Goal: Navigation & Orientation: Understand site structure

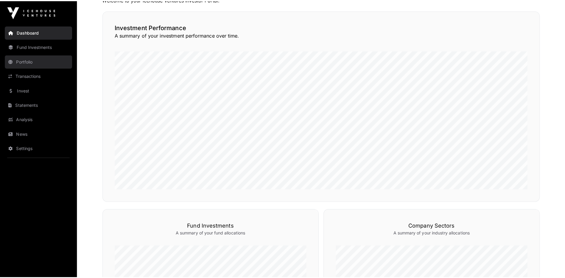
scroll to position [119, 0]
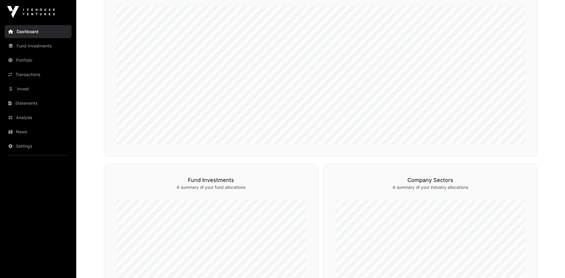
click at [36, 32] on link "Dashboard" at bounding box center [38, 31] width 67 height 13
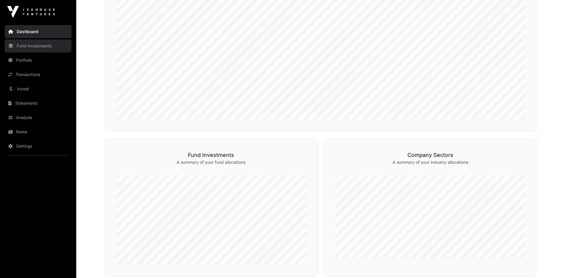
scroll to position [0, 0]
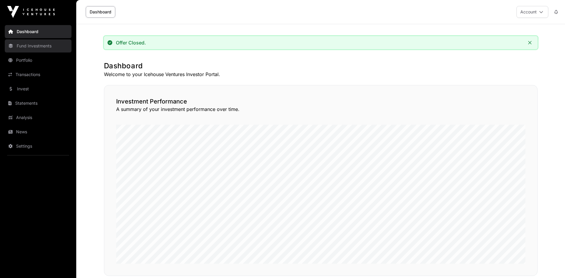
click at [43, 47] on link "Fund Investments" at bounding box center [38, 45] width 67 height 13
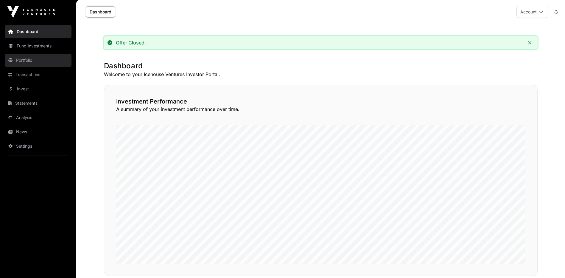
click at [21, 64] on link "Portfolio" at bounding box center [38, 60] width 67 height 13
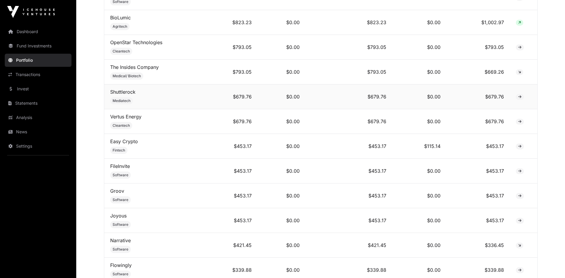
scroll to position [655, 0]
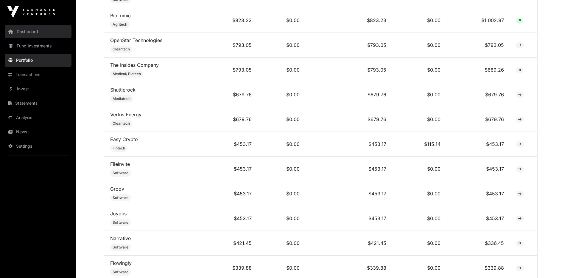
click at [13, 30] on icon at bounding box center [10, 31] width 5 height 4
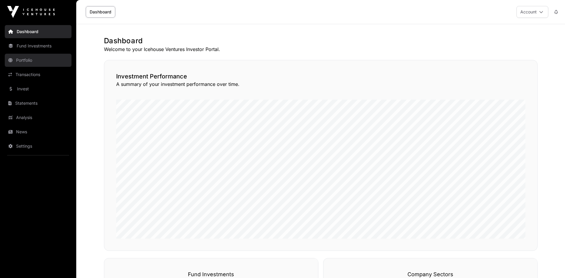
click at [22, 61] on link "Portfolio" at bounding box center [38, 60] width 67 height 13
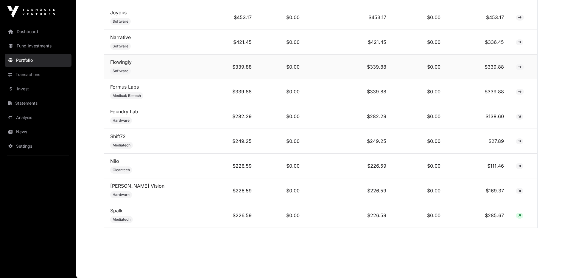
scroll to position [860, 0]
click at [21, 32] on link "Dashboard" at bounding box center [38, 31] width 67 height 13
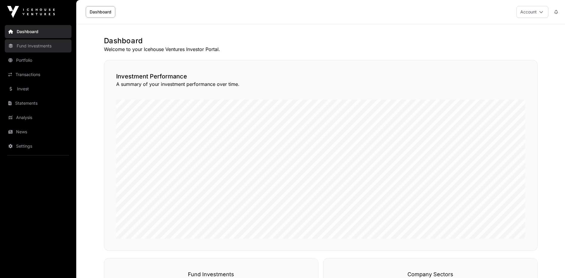
click at [18, 46] on link "Fund Investments" at bounding box center [38, 45] width 67 height 13
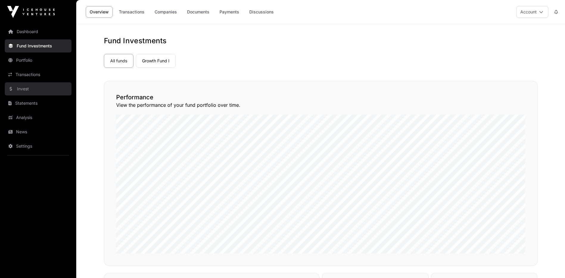
click at [26, 87] on link "Invest" at bounding box center [38, 88] width 67 height 13
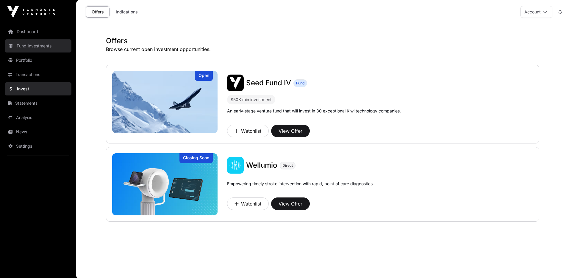
click at [29, 45] on link "Fund Investments" at bounding box center [38, 45] width 67 height 13
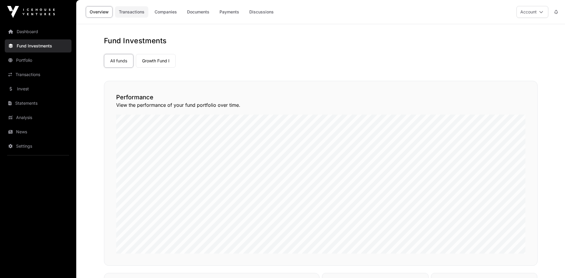
click at [142, 11] on link "Transactions" at bounding box center [131, 11] width 33 height 11
click at [157, 11] on link "Companies" at bounding box center [166, 11] width 30 height 11
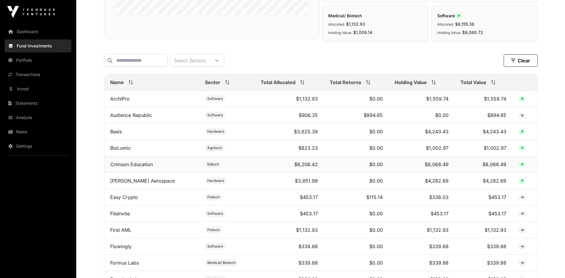
scroll to position [208, 0]
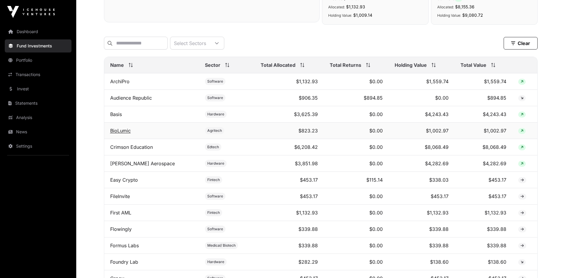
click at [120, 133] on link "BioLumic" at bounding box center [120, 130] width 21 height 6
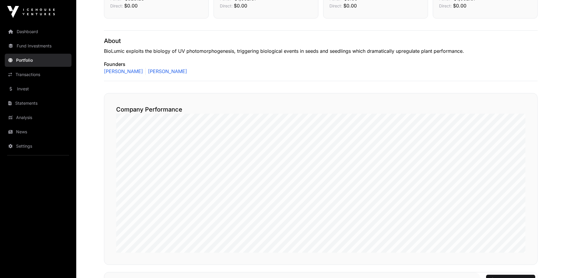
scroll to position [27, 0]
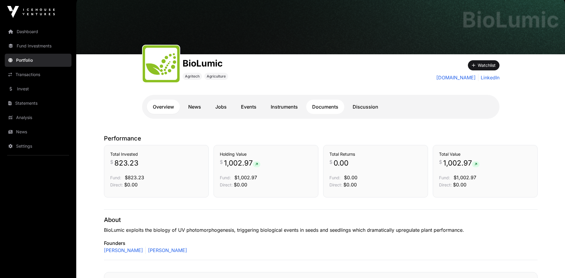
click at [326, 107] on link "Documents" at bounding box center [325, 106] width 38 height 14
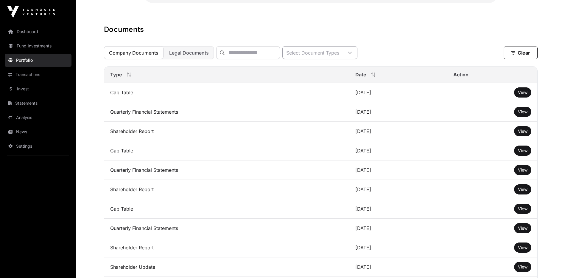
scroll to position [176, 0]
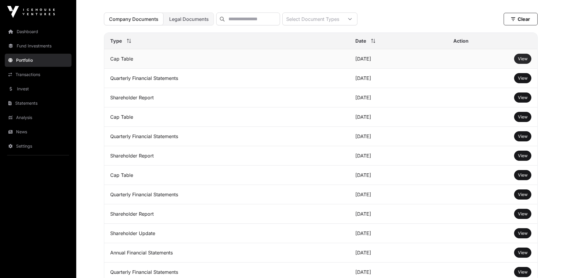
click at [523, 60] on span "View" at bounding box center [523, 58] width 10 height 5
click at [21, 29] on link "Dashboard" at bounding box center [38, 31] width 67 height 13
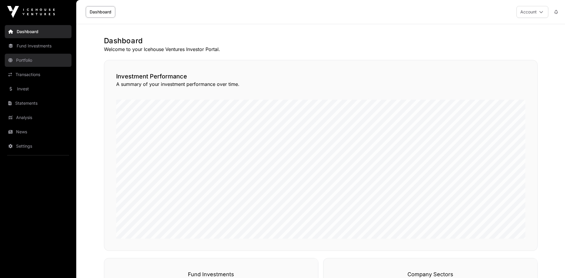
click at [22, 61] on link "Portfolio" at bounding box center [38, 60] width 67 height 13
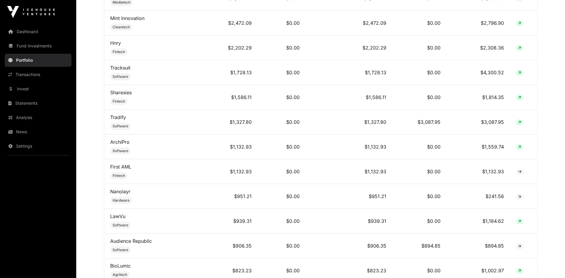
scroll to position [476, 0]
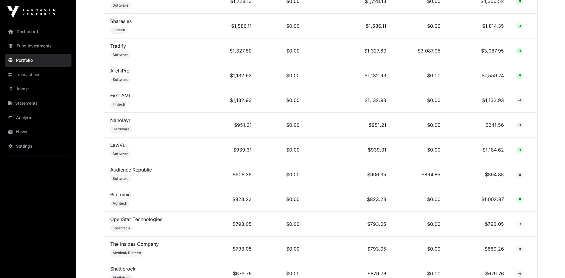
click at [23, 59] on link "Portfolio" at bounding box center [38, 60] width 67 height 13
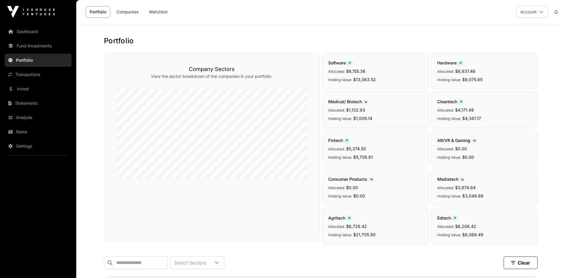
click at [25, 72] on link "Transactions" at bounding box center [38, 74] width 67 height 13
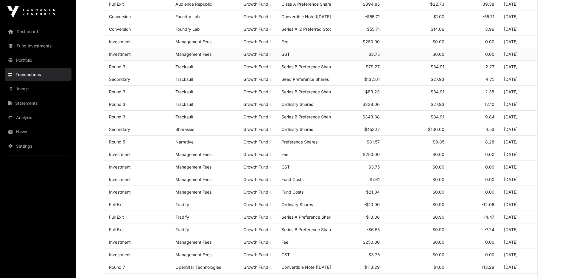
scroll to position [119, 0]
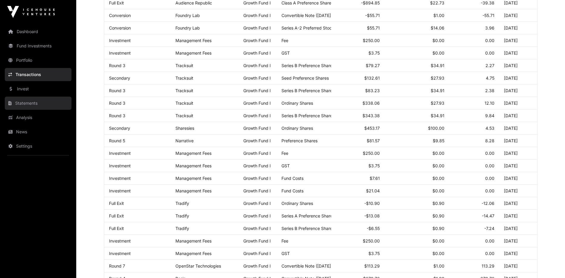
click at [27, 102] on link "Statements" at bounding box center [38, 102] width 67 height 13
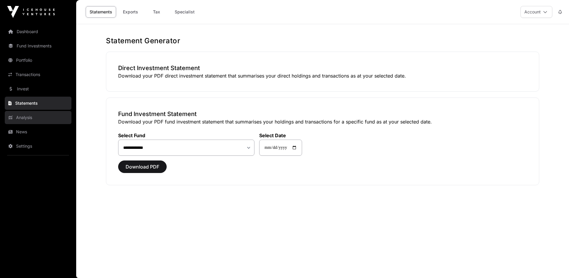
click at [32, 121] on link "Analysis" at bounding box center [38, 117] width 67 height 13
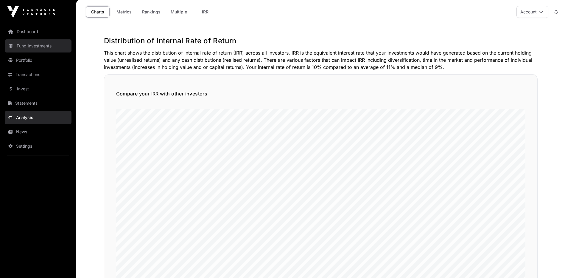
click at [29, 47] on link "Fund Investments" at bounding box center [38, 45] width 67 height 13
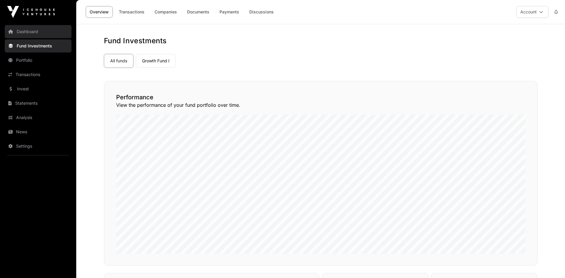
click at [24, 32] on link "Dashboard" at bounding box center [38, 31] width 67 height 13
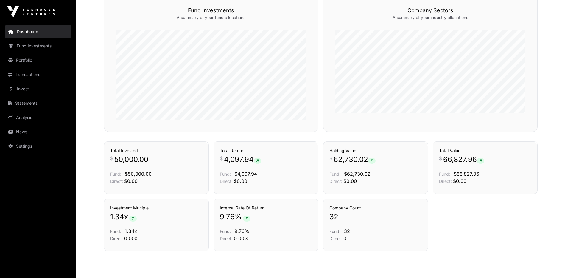
scroll to position [287, 0]
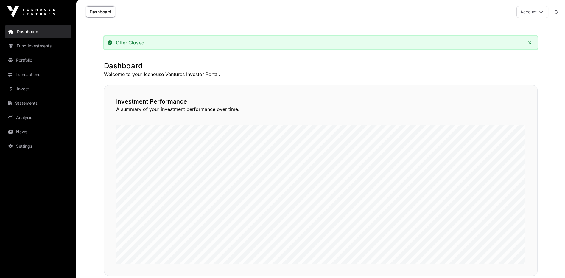
click at [23, 30] on link "Dashboard" at bounding box center [38, 31] width 67 height 13
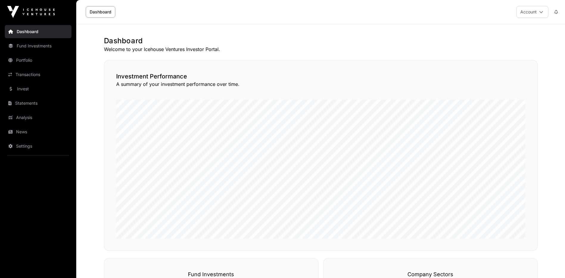
click at [17, 14] on img at bounding box center [31, 12] width 48 height 12
click at [21, 105] on link "Statements" at bounding box center [38, 102] width 67 height 13
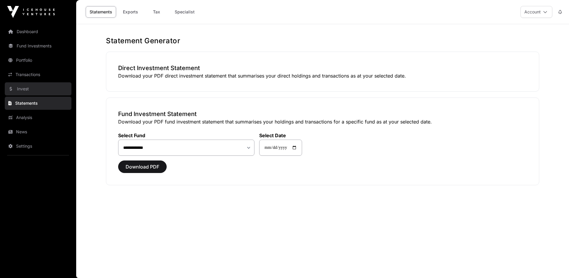
click at [27, 88] on link "Invest" at bounding box center [38, 88] width 67 height 13
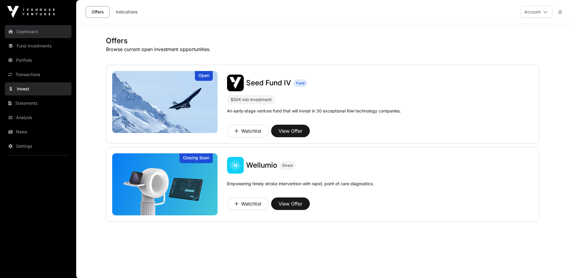
click at [18, 33] on link "Dashboard" at bounding box center [38, 31] width 67 height 13
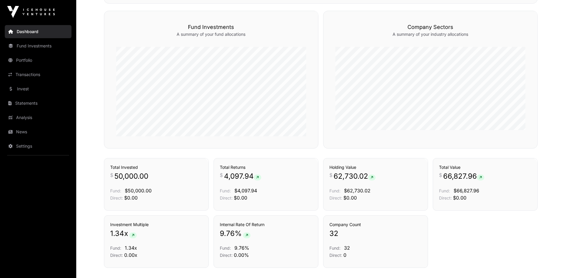
scroll to position [287, 0]
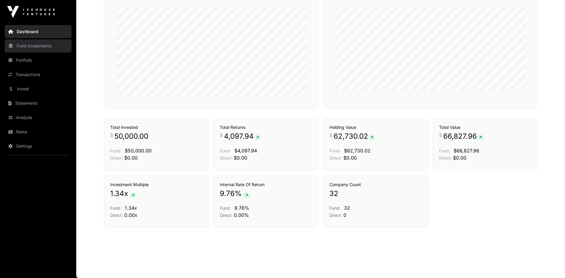
click at [23, 43] on link "Fund Investments" at bounding box center [38, 45] width 67 height 13
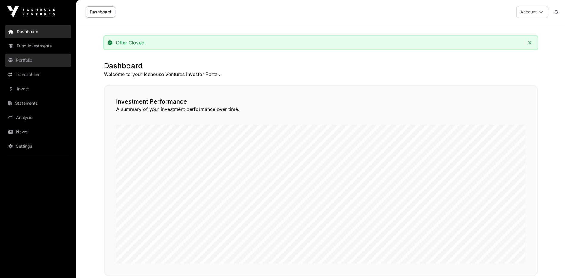
click at [25, 64] on link "Portfolio" at bounding box center [38, 60] width 67 height 13
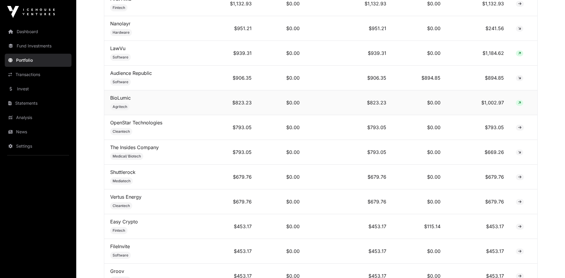
scroll to position [562, 0]
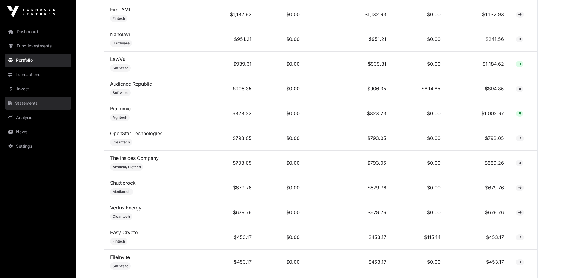
click at [26, 101] on link "Statements" at bounding box center [38, 102] width 67 height 13
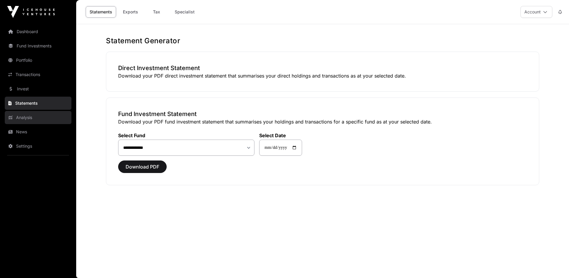
click at [21, 119] on link "Analysis" at bounding box center [38, 117] width 67 height 13
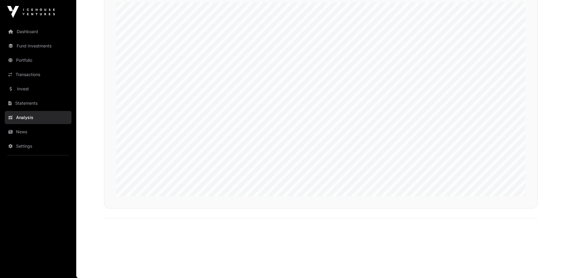
scroll to position [1434, 0]
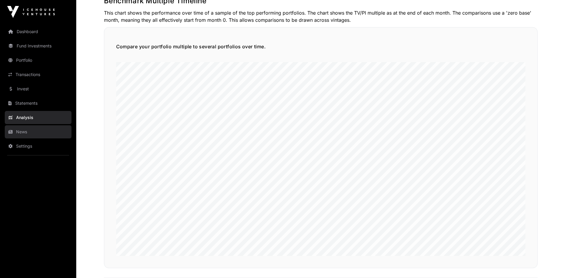
click at [22, 134] on link "News" at bounding box center [38, 131] width 67 height 13
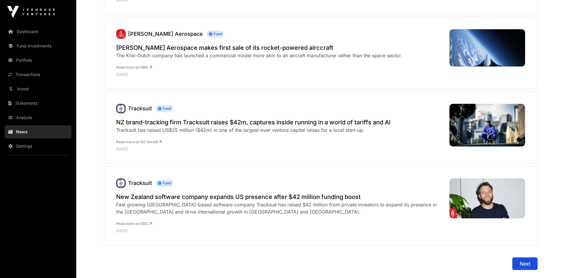
scroll to position [2268, 0]
